Goal: Register for event/course

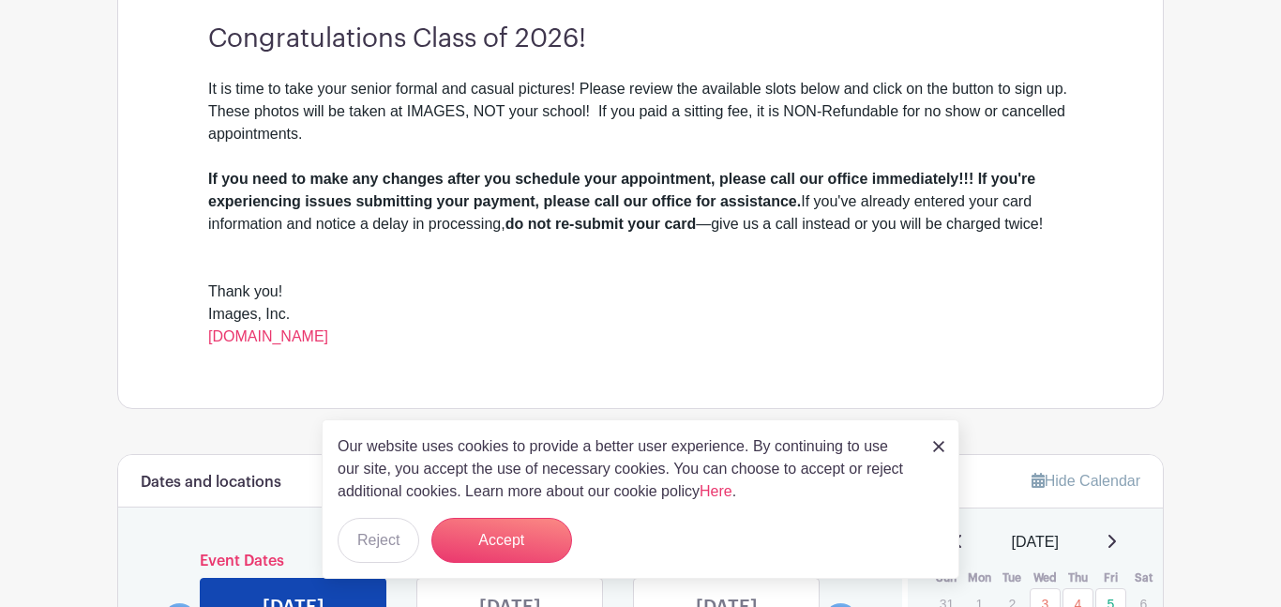
scroll to position [555, 0]
click at [388, 543] on button "Reject" at bounding box center [379, 540] width 82 height 45
click at [940, 456] on link at bounding box center [938, 445] width 11 height 23
click at [942, 450] on img at bounding box center [938, 446] width 11 height 11
click at [942, 445] on img at bounding box center [938, 446] width 11 height 11
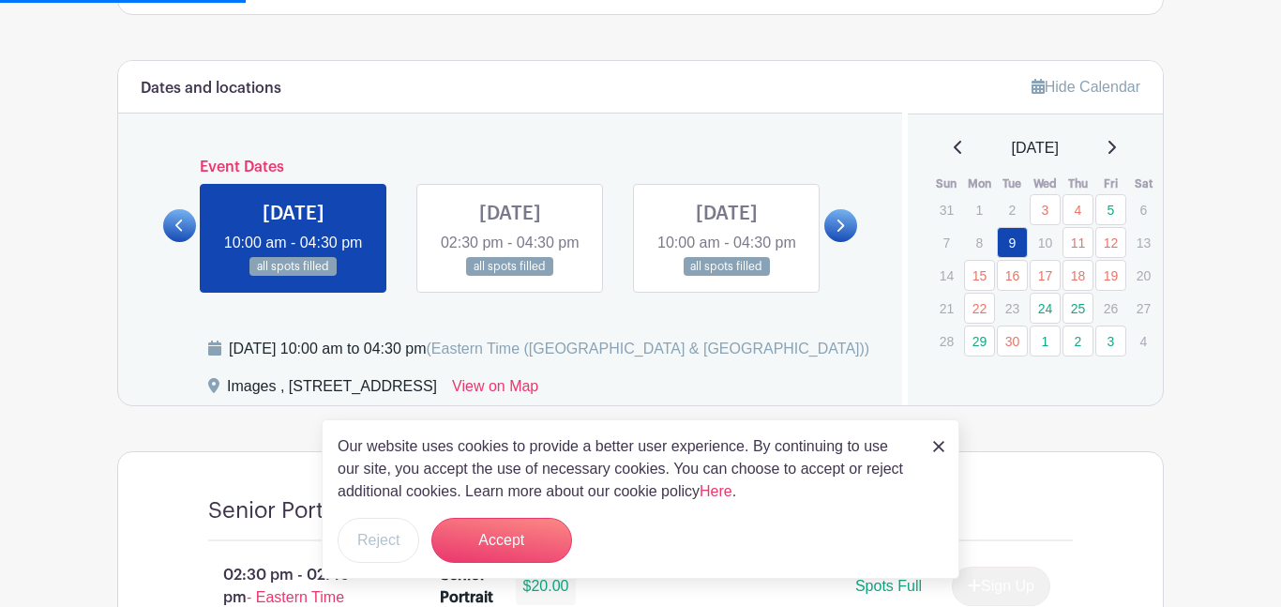
scroll to position [947, 0]
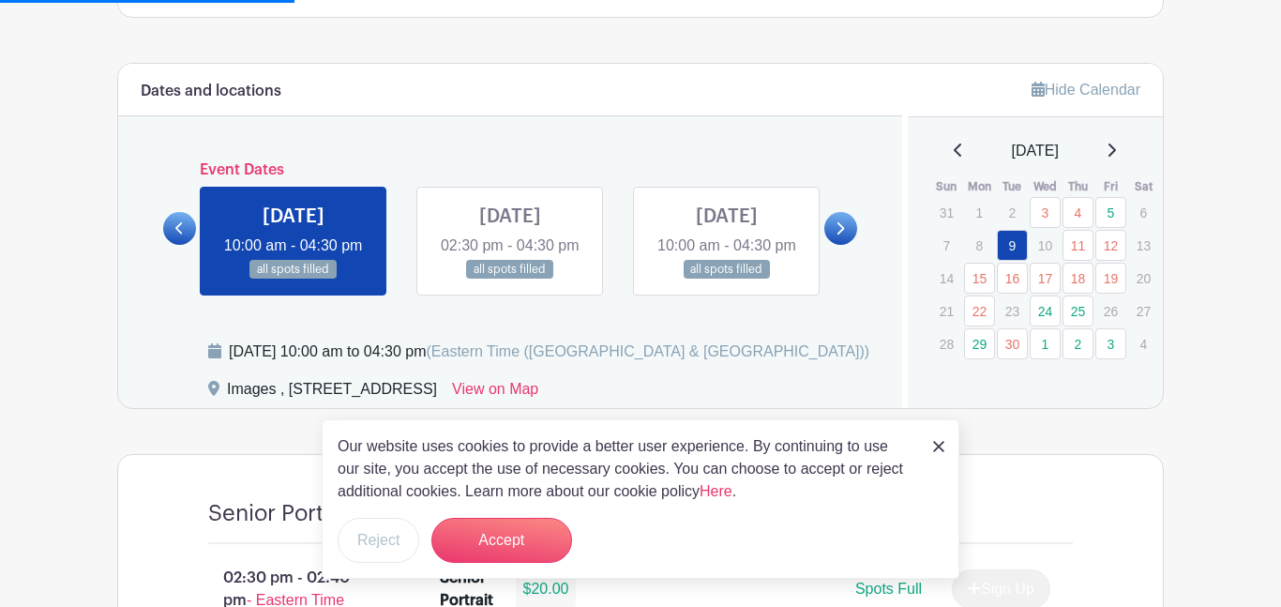
click at [825, 245] on link at bounding box center [841, 228] width 33 height 33
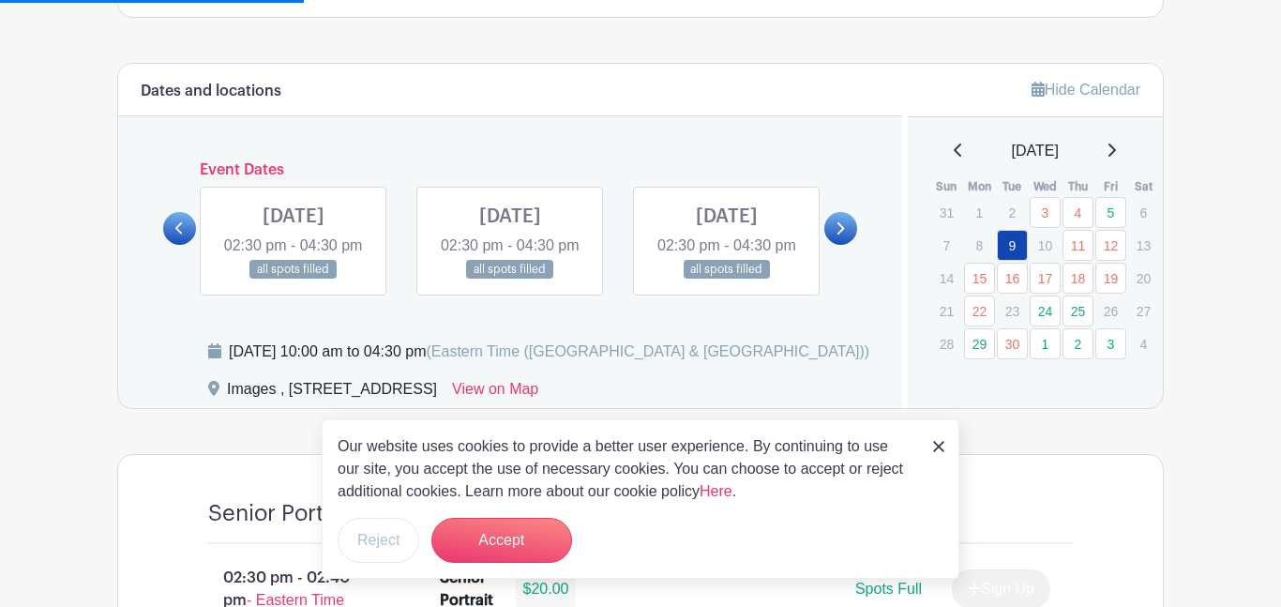
click at [825, 245] on link at bounding box center [841, 228] width 33 height 33
click at [727, 280] on link at bounding box center [727, 280] width 0 height 0
click at [827, 245] on link at bounding box center [841, 228] width 33 height 33
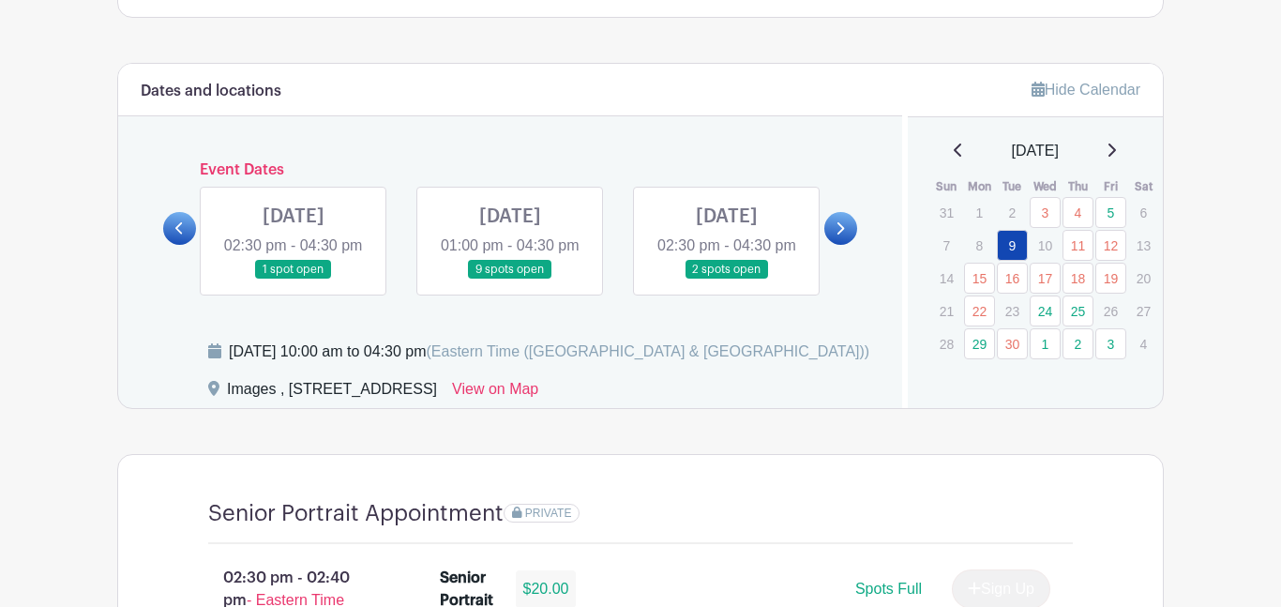
click at [856, 245] on link at bounding box center [841, 228] width 33 height 33
click at [172, 239] on link at bounding box center [179, 228] width 33 height 33
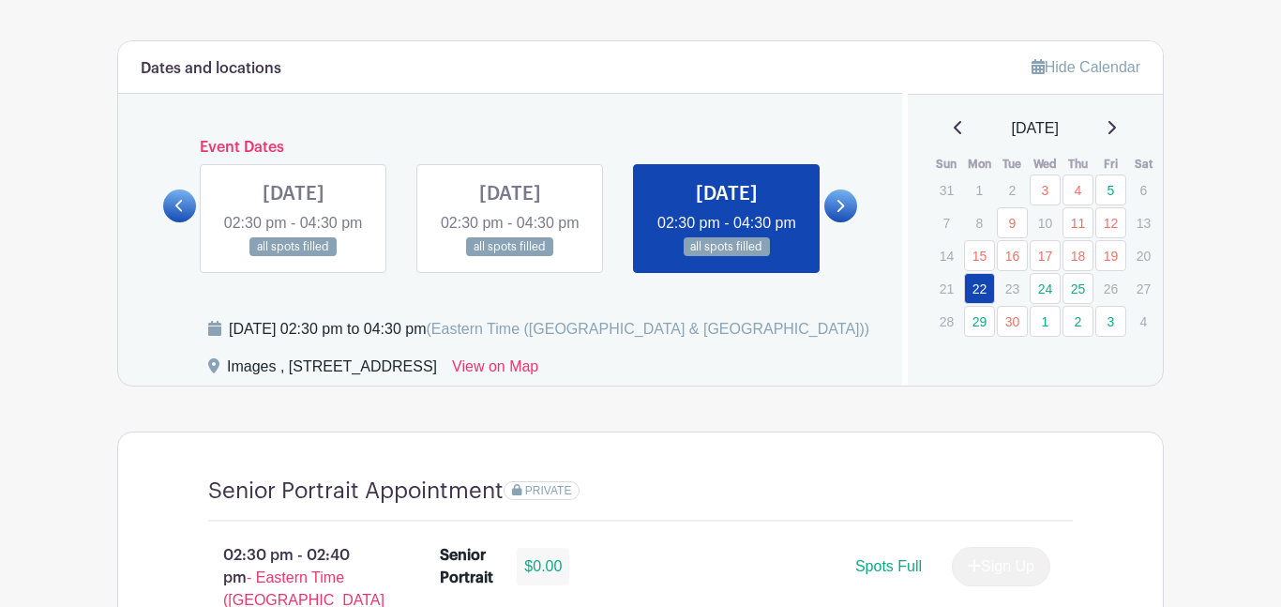
scroll to position [965, 0]
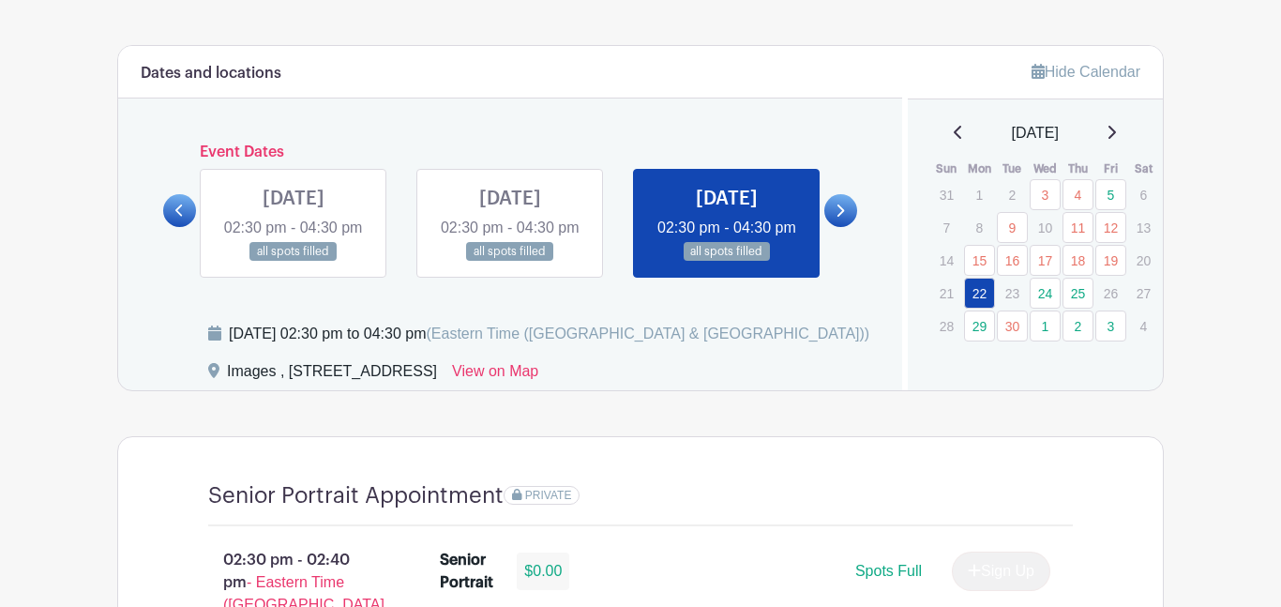
click at [832, 227] on link at bounding box center [841, 210] width 33 height 33
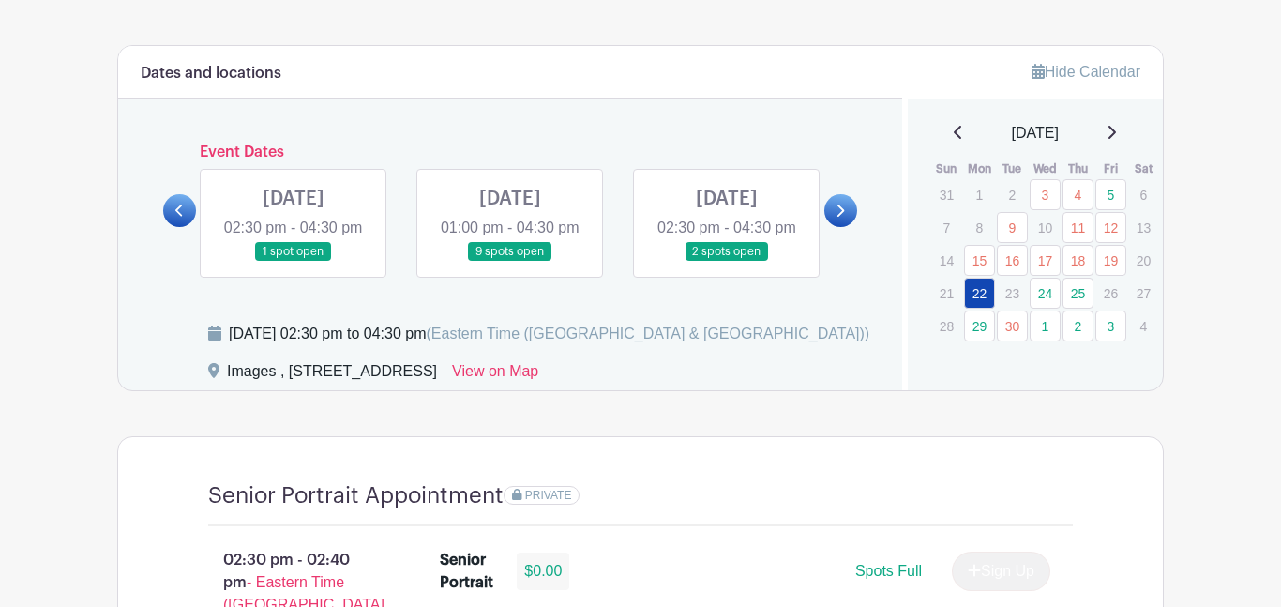
drag, startPoint x: 286, startPoint y: 402, endPoint x: 522, endPoint y: 401, distance: 235.4
click at [437, 390] on div "Images , [STREET_ADDRESS]" at bounding box center [332, 375] width 210 height 30
click at [853, 227] on link at bounding box center [841, 210] width 33 height 33
click at [1116, 140] on icon at bounding box center [1111, 132] width 9 height 15
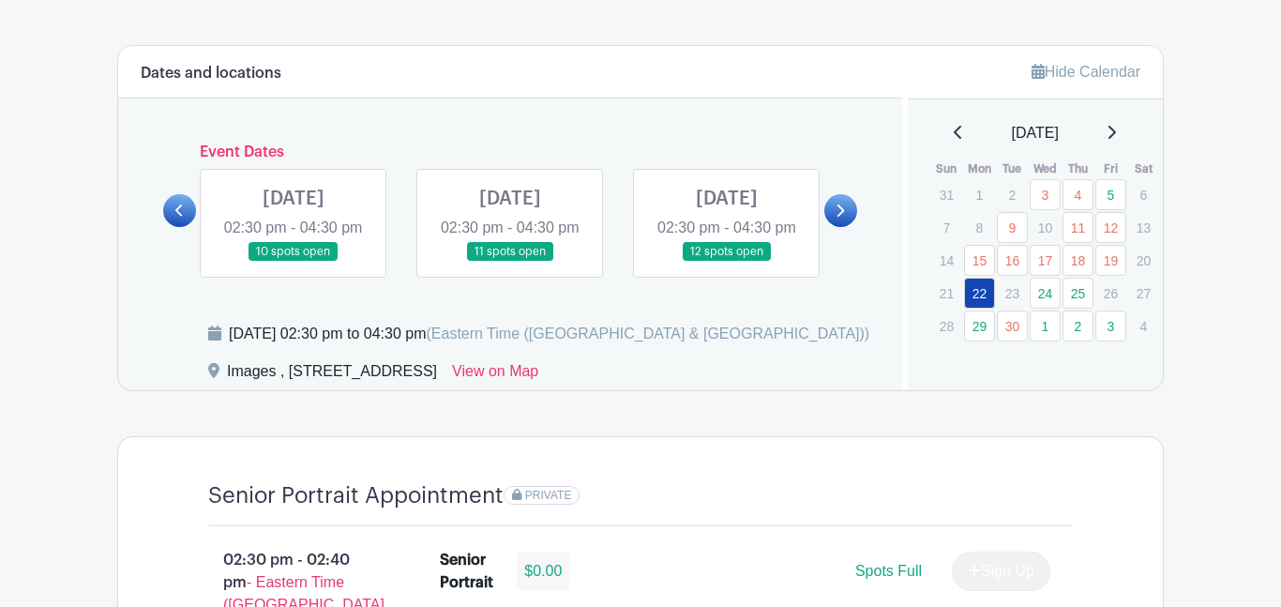
click at [1116, 140] on icon at bounding box center [1111, 132] width 9 height 15
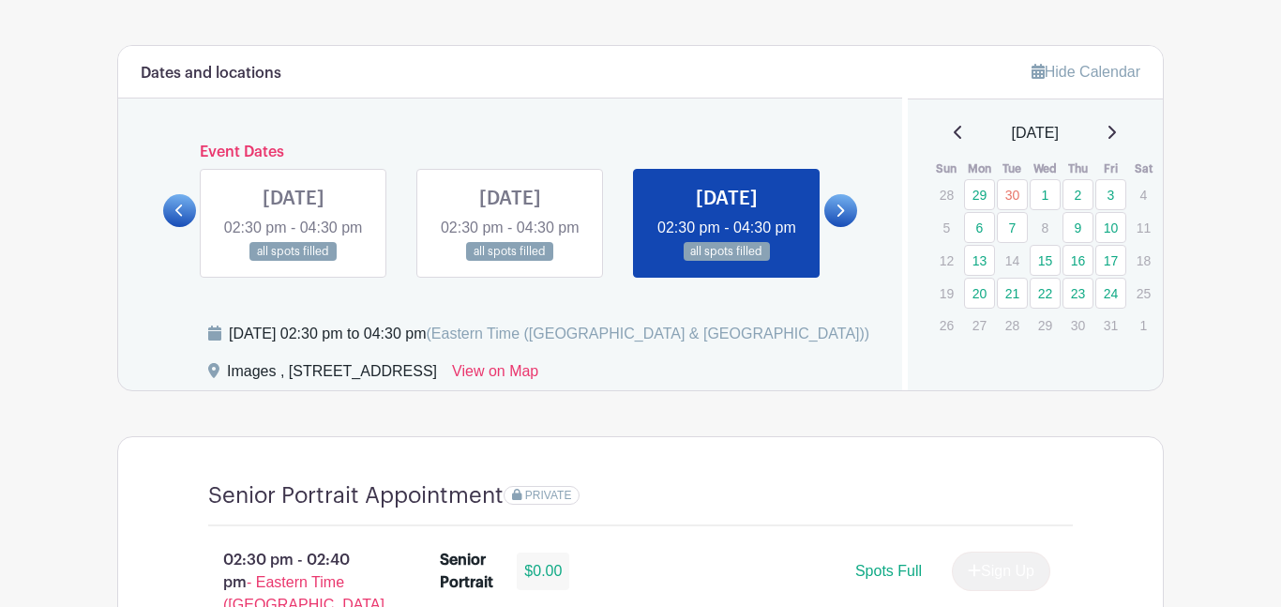
click at [846, 227] on link at bounding box center [841, 210] width 33 height 33
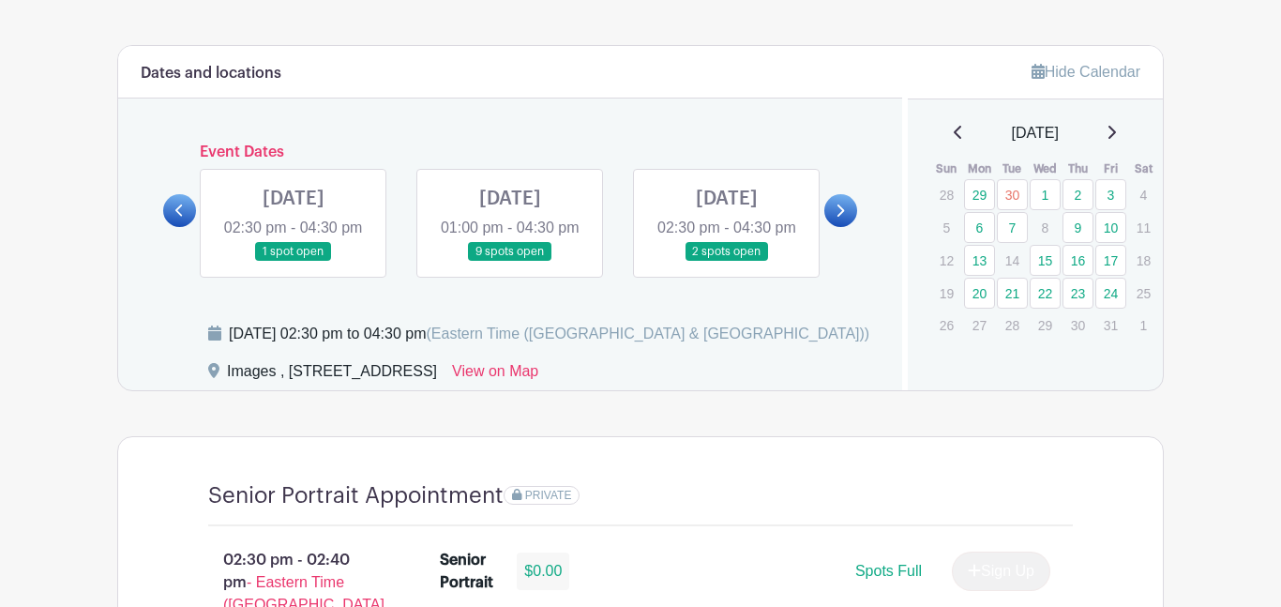
click at [839, 227] on link at bounding box center [841, 210] width 33 height 33
click at [838, 227] on link at bounding box center [841, 210] width 33 height 33
click at [727, 262] on link at bounding box center [727, 262] width 0 height 0
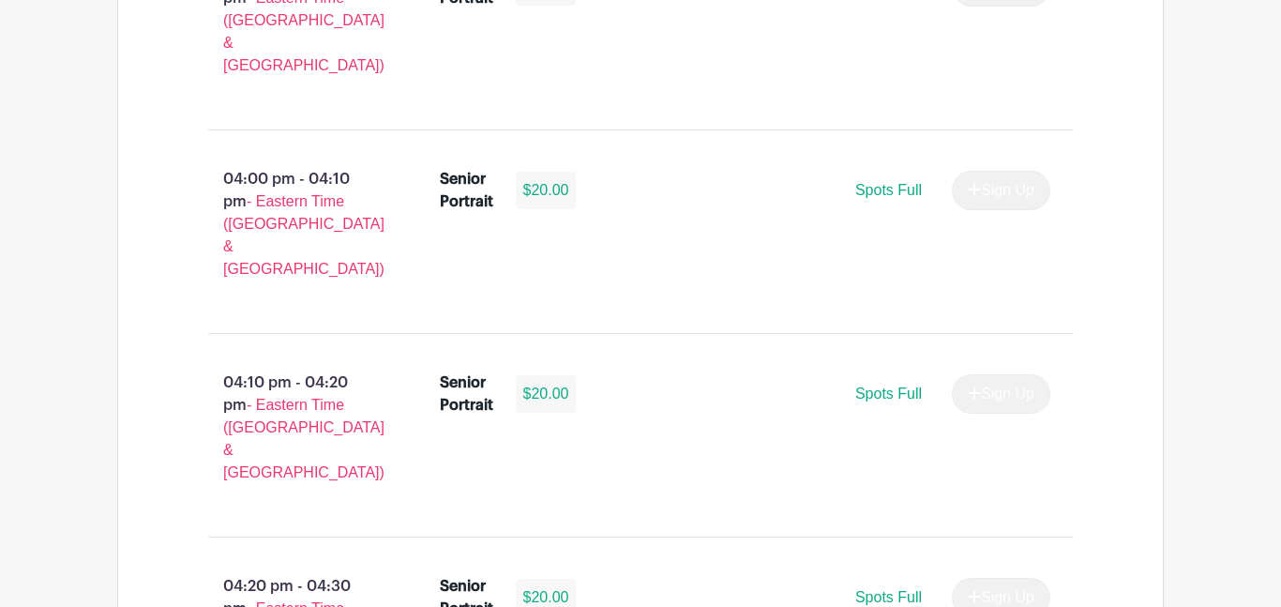
scroll to position [3362, 0]
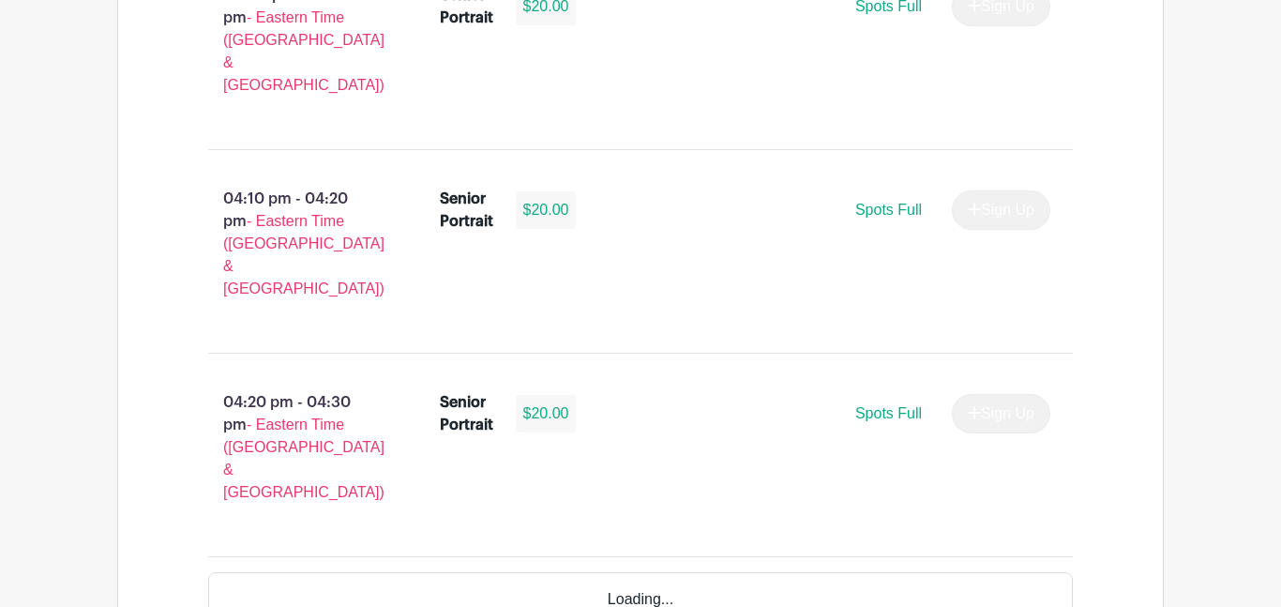
select select "3936"
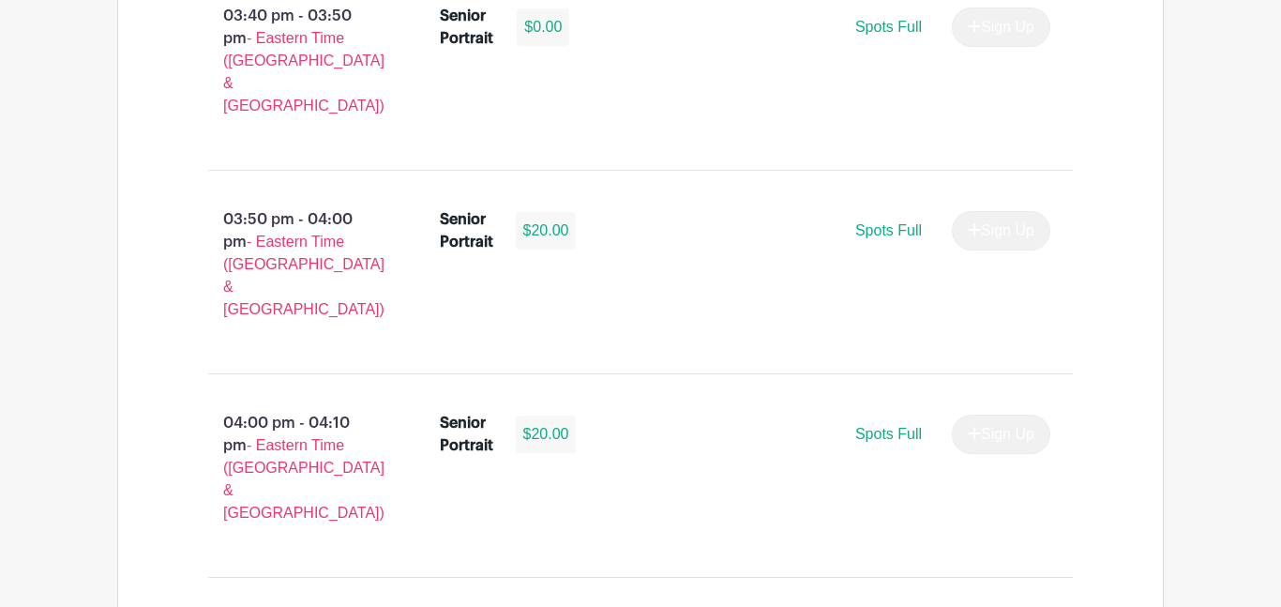
scroll to position [2913, 0]
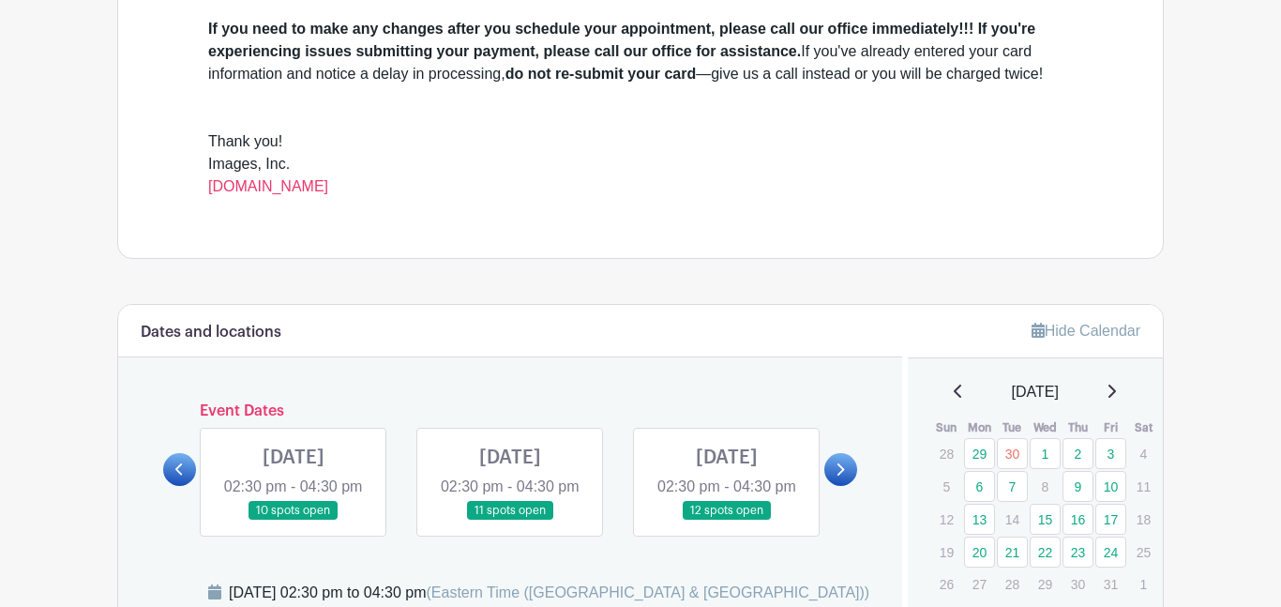
scroll to position [246, 0]
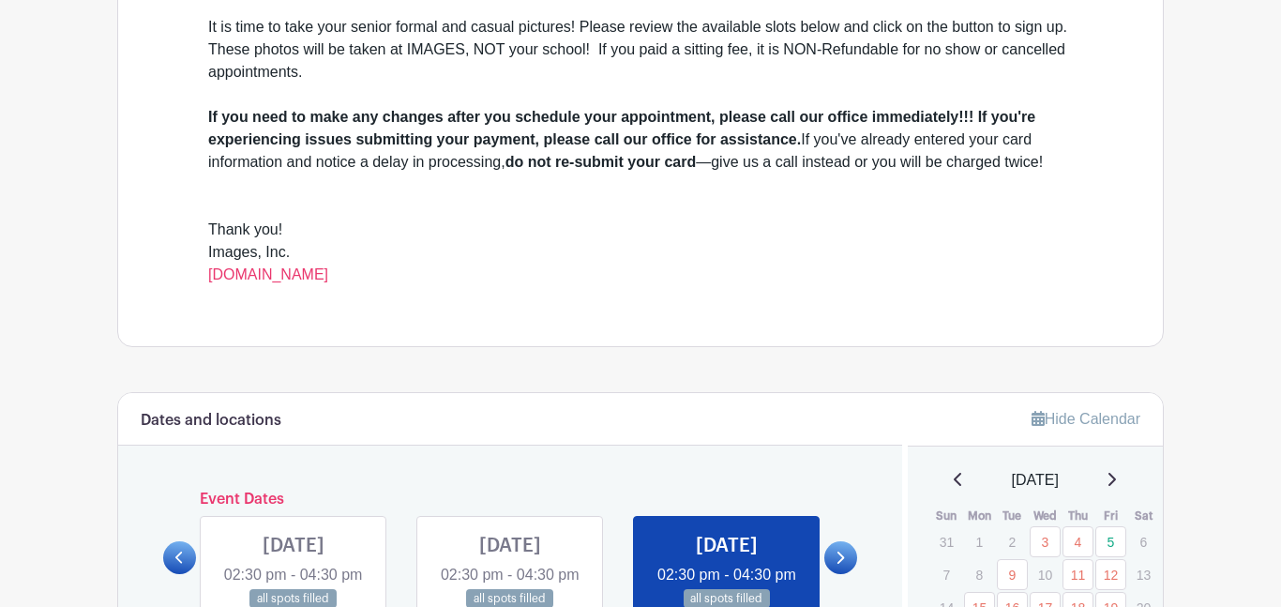
scroll to position [619, 0]
click at [848, 540] on link at bounding box center [841, 556] width 33 height 33
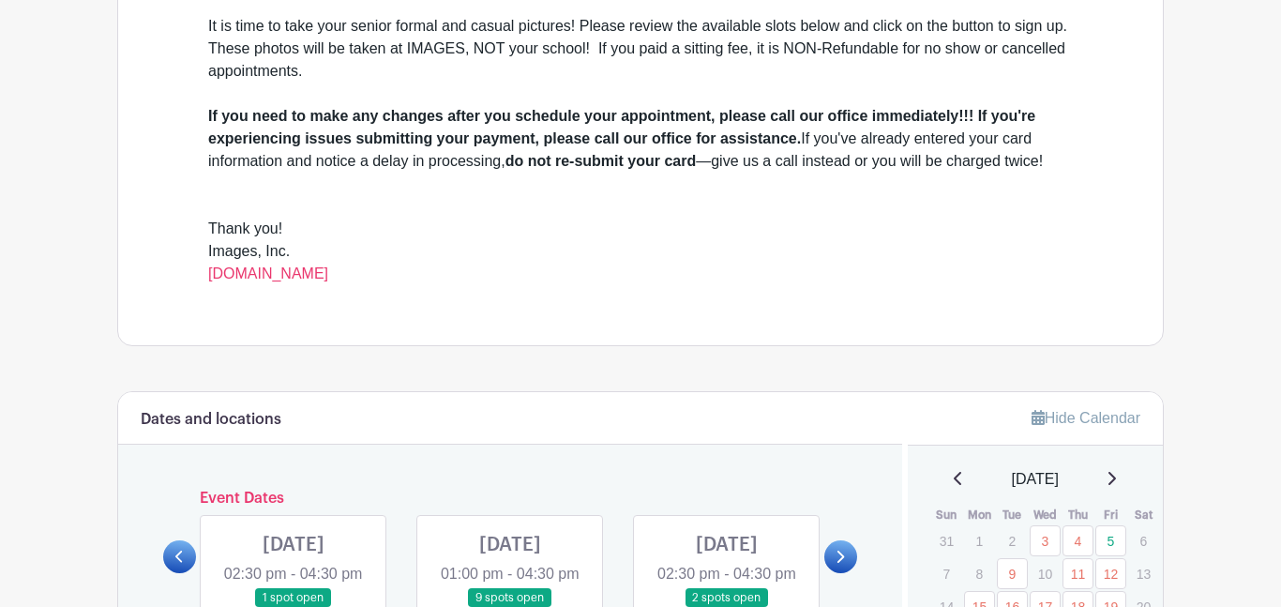
click at [848, 540] on link at bounding box center [841, 556] width 33 height 33
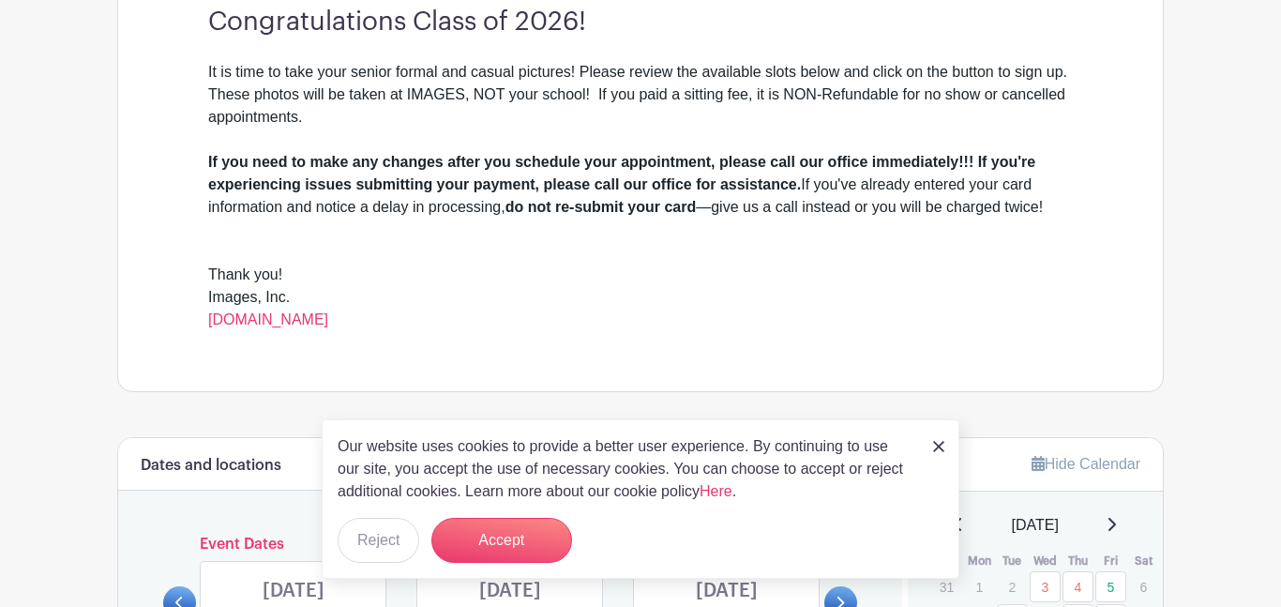
scroll to position [564, 0]
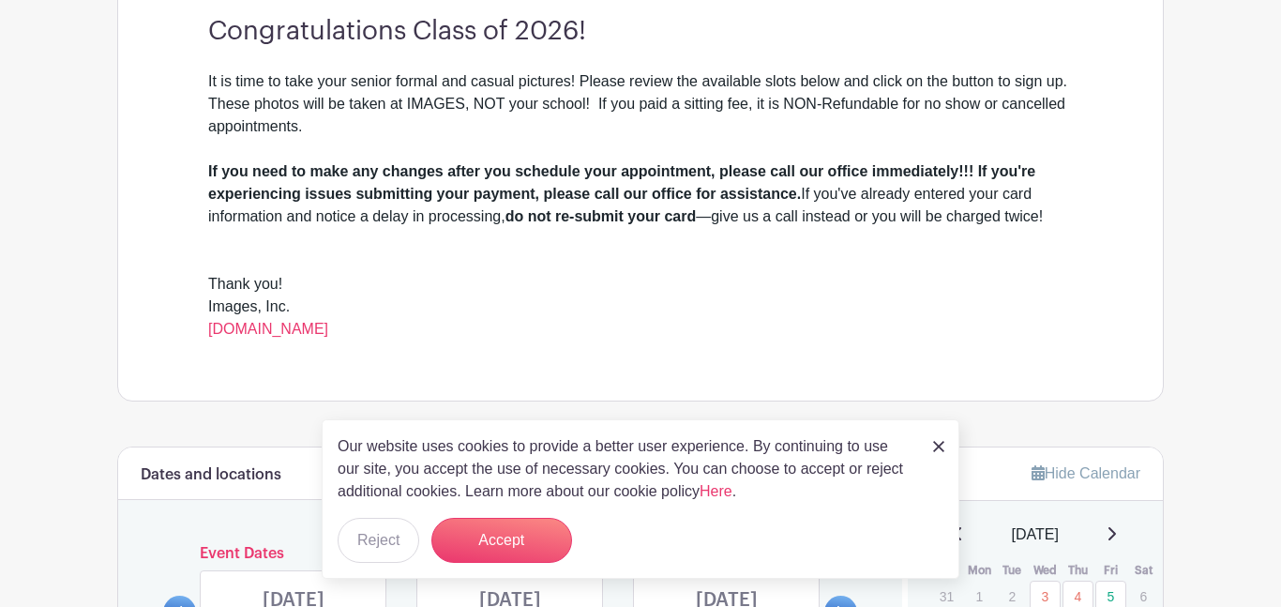
click at [940, 452] on img at bounding box center [938, 446] width 11 height 11
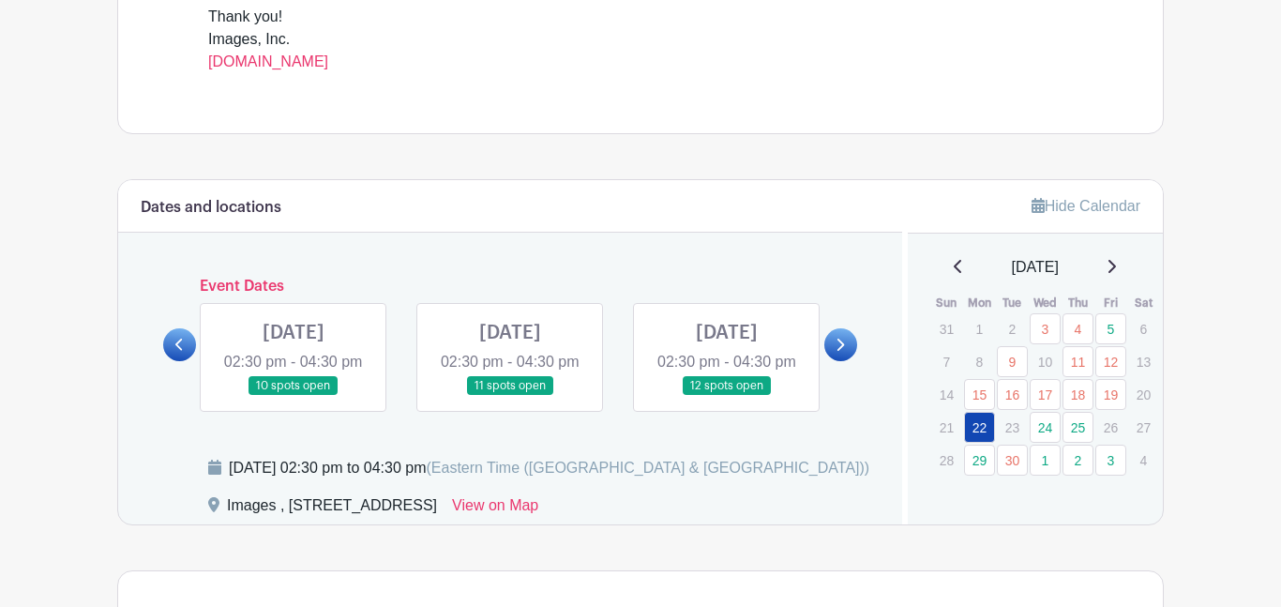
scroll to position [828, 0]
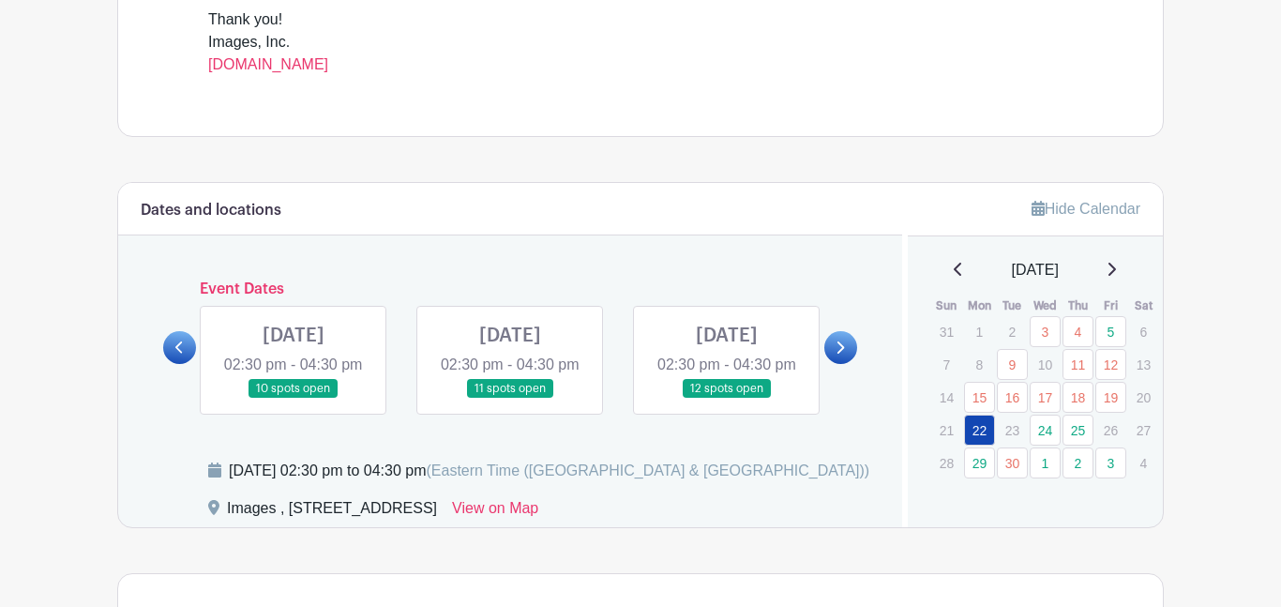
click at [727, 399] on link at bounding box center [727, 399] width 0 height 0
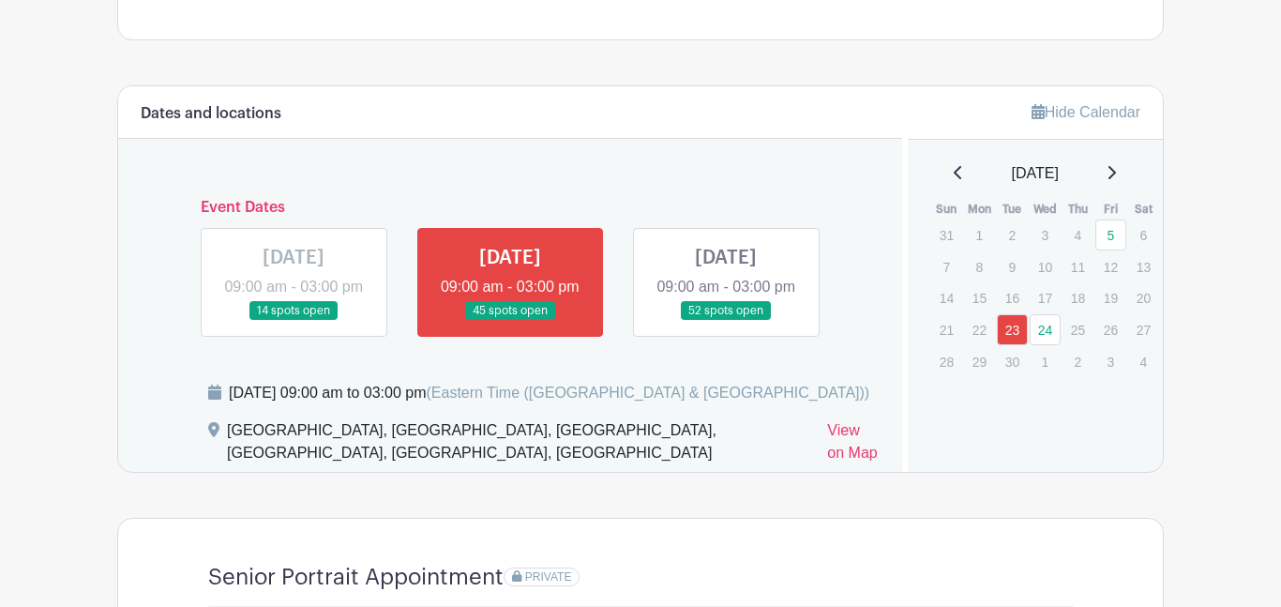
scroll to position [1016, 0]
click at [726, 320] on link at bounding box center [726, 320] width 0 height 0
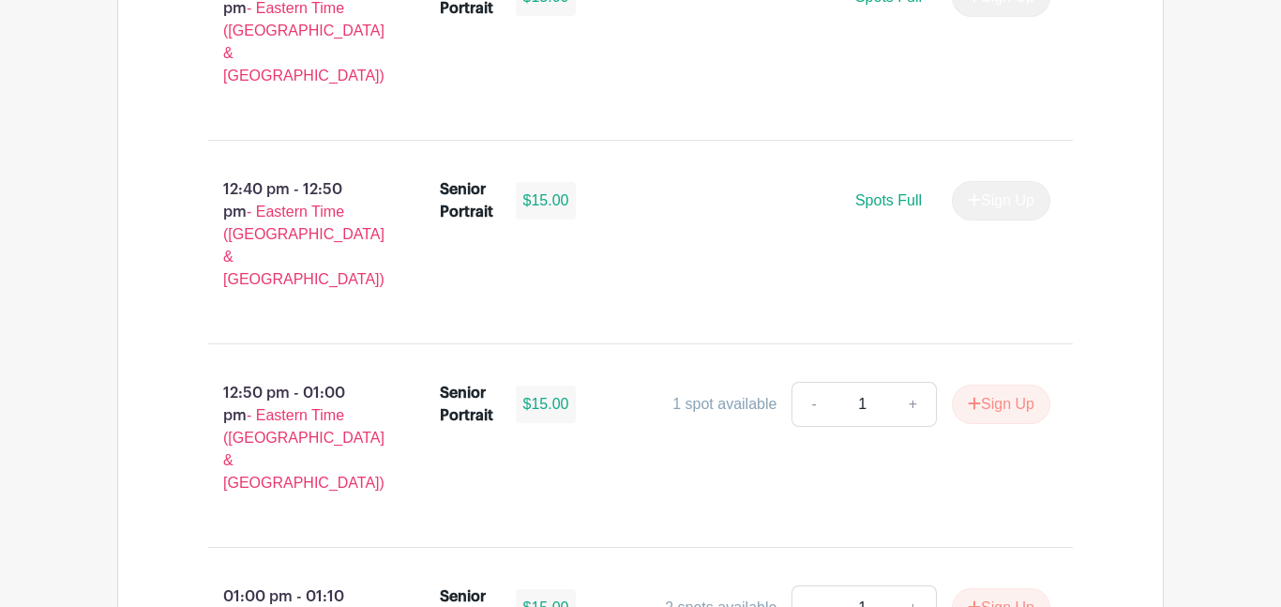
scroll to position [5943, 0]
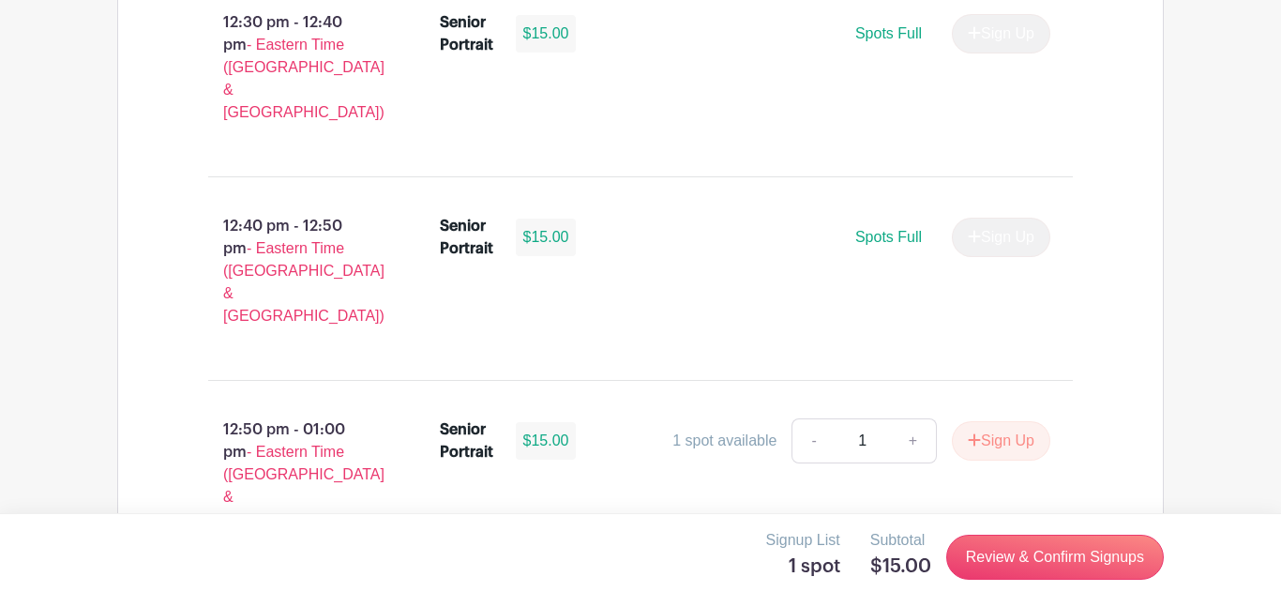
scroll to position [5911, 0]
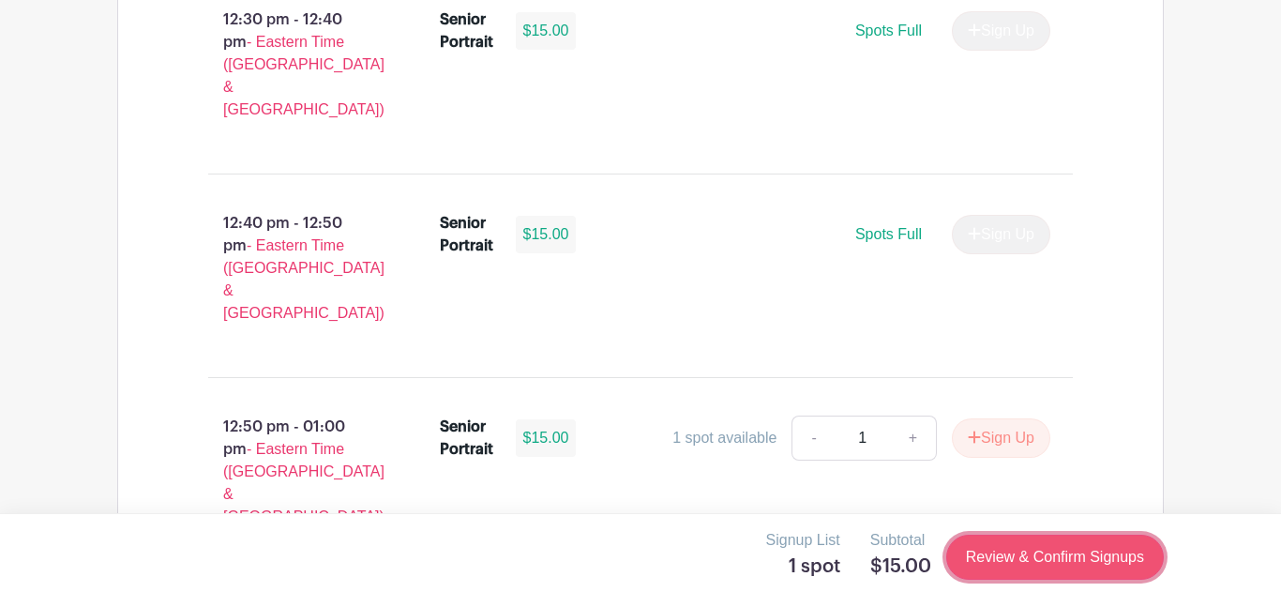
click at [1097, 548] on link "Review & Confirm Signups" at bounding box center [1055, 557] width 218 height 45
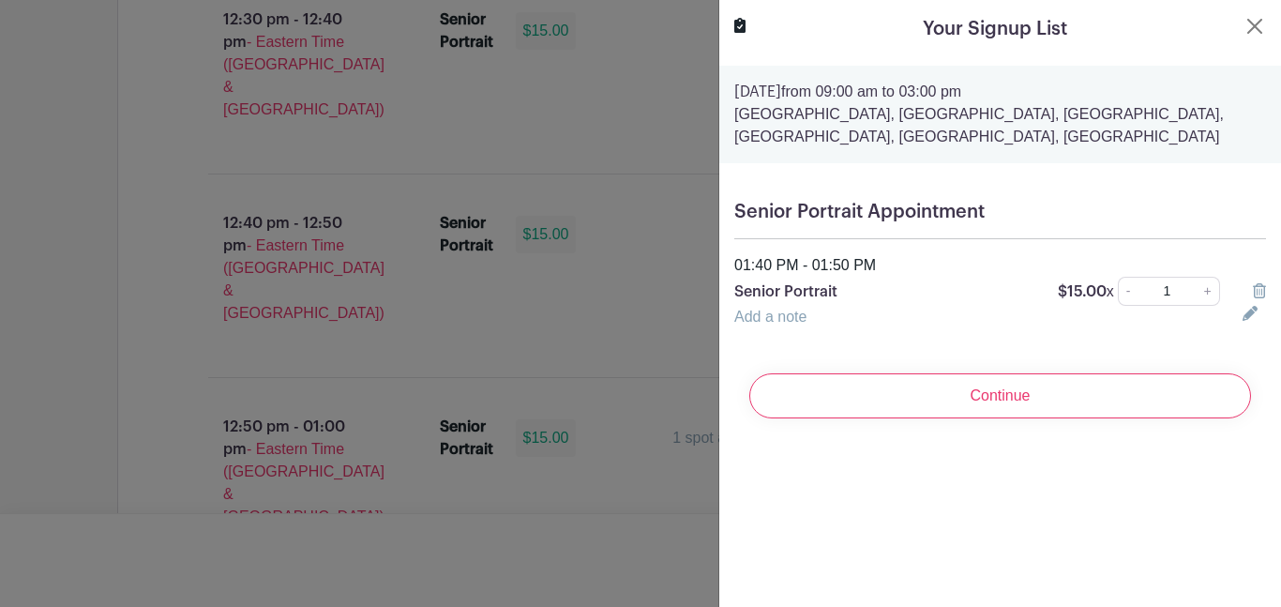
click at [827, 476] on div "Your Signup List Wednesday, September 24, 2025 from 09:00 am to 03:00 pm Boilin…" at bounding box center [1000, 303] width 563 height 607
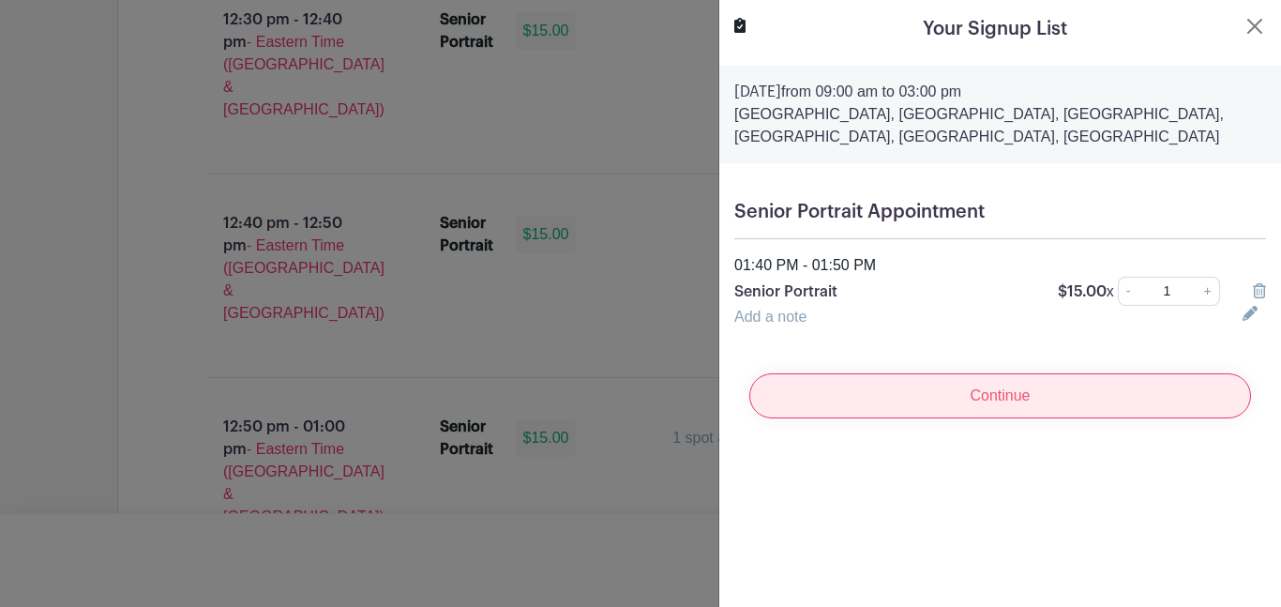
click at [1000, 410] on input "Continue" at bounding box center [1000, 395] width 502 height 45
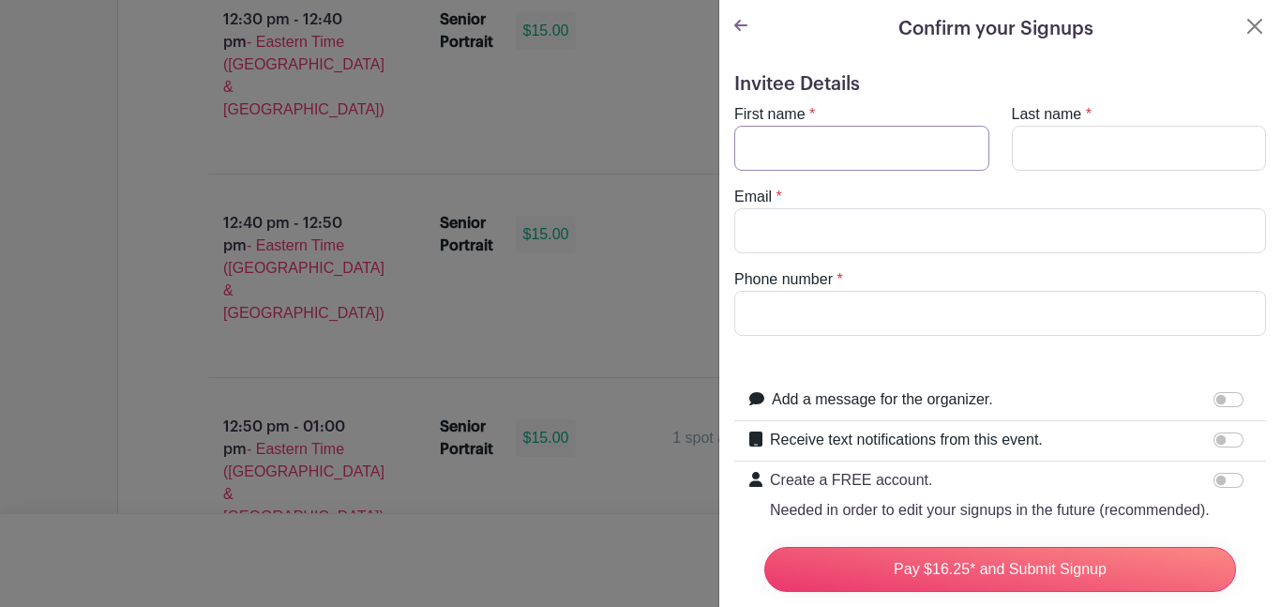
click at [789, 152] on input "First name" at bounding box center [861, 148] width 255 height 45
type input "Victory"
type input "Masai"
type input "victorymasai83@gmail.com"
click at [826, 311] on input "Phone number" at bounding box center [1000, 313] width 532 height 45
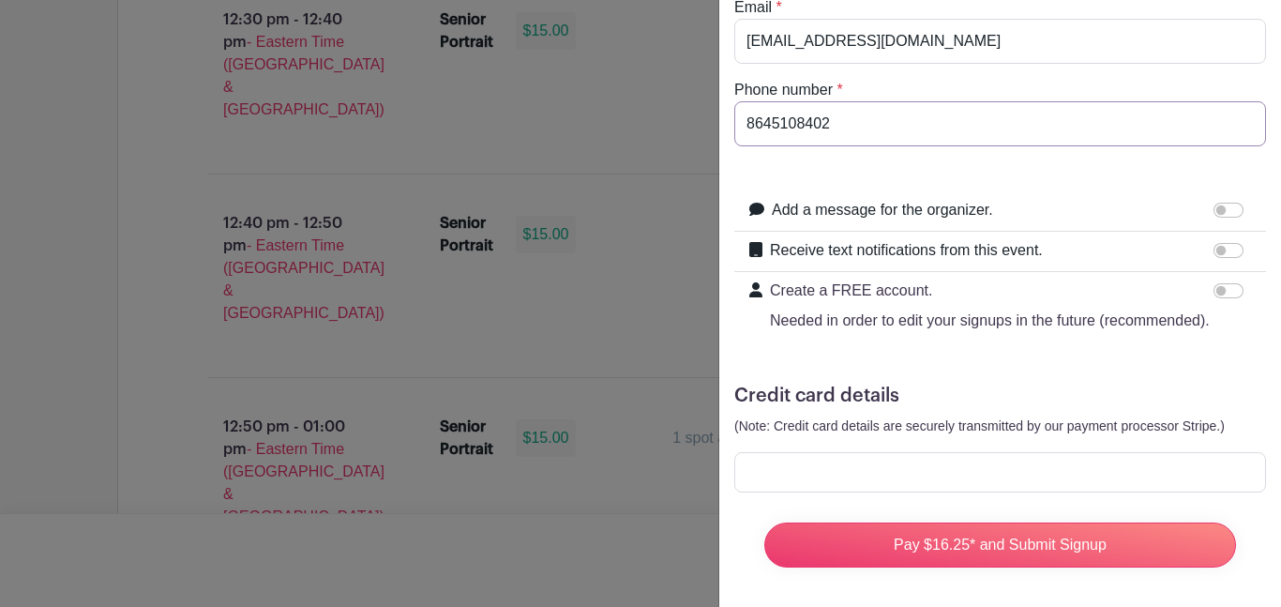
scroll to position [195, 0]
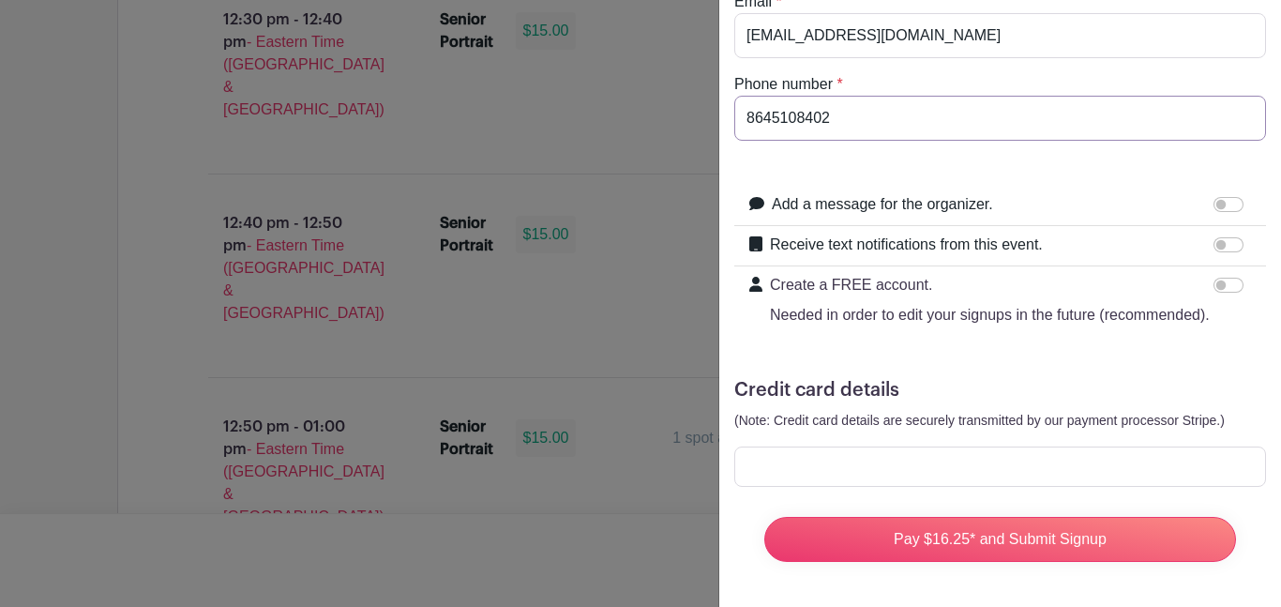
type input "8645108402"
